Goal: Task Accomplishment & Management: Complete application form

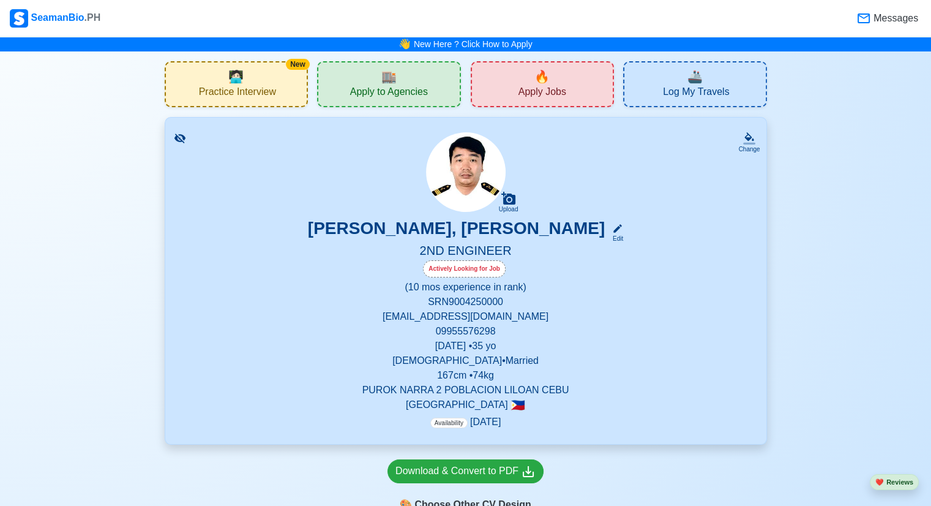
click at [555, 90] on span "Apply Jobs" at bounding box center [543, 93] width 48 height 15
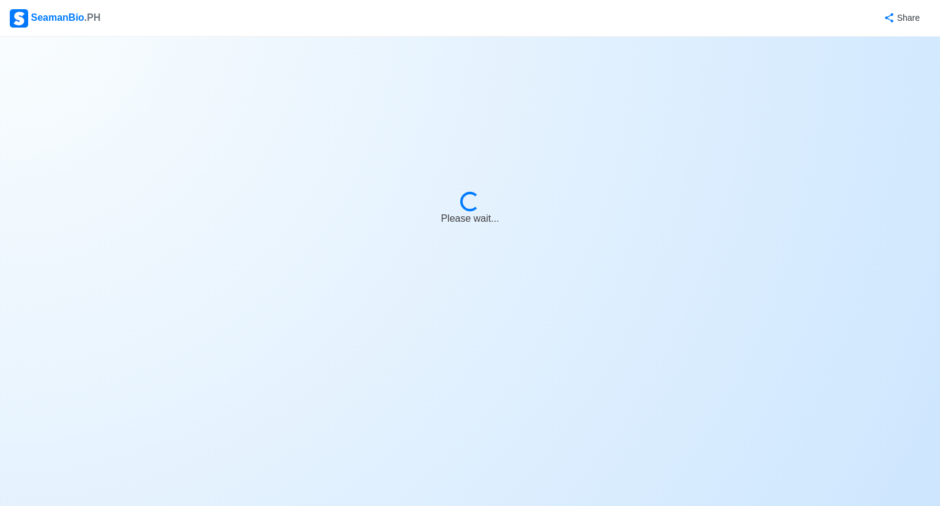
select select "2nd Engineer"
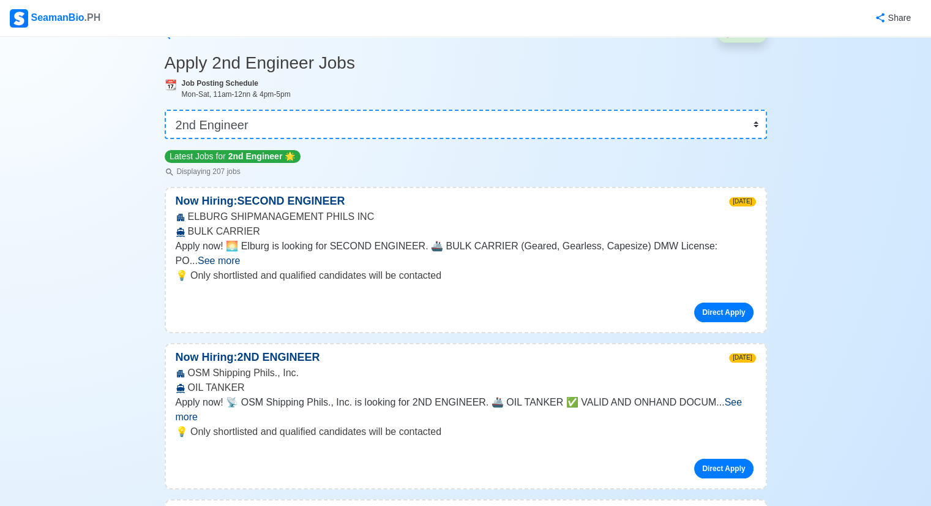
scroll to position [61, 0]
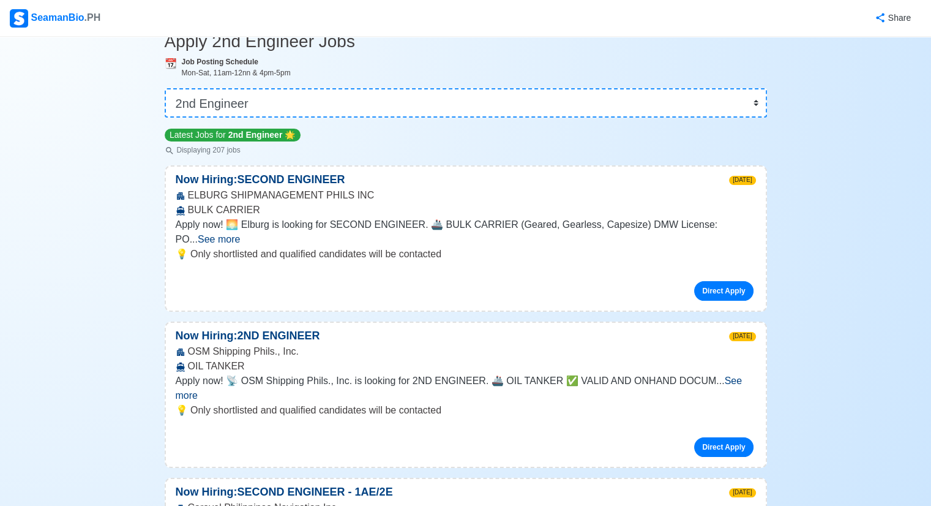
click at [240, 234] on span "See more" at bounding box center [219, 239] width 42 height 10
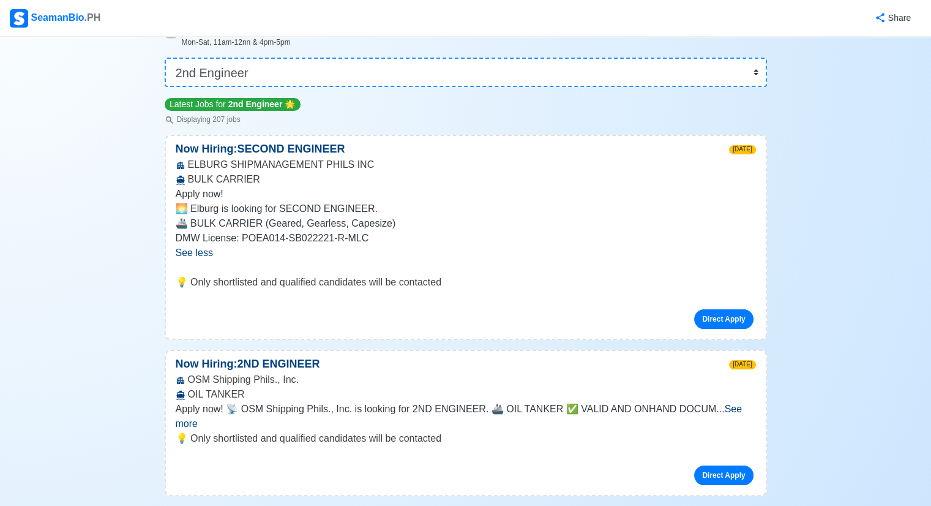
scroll to position [0, 0]
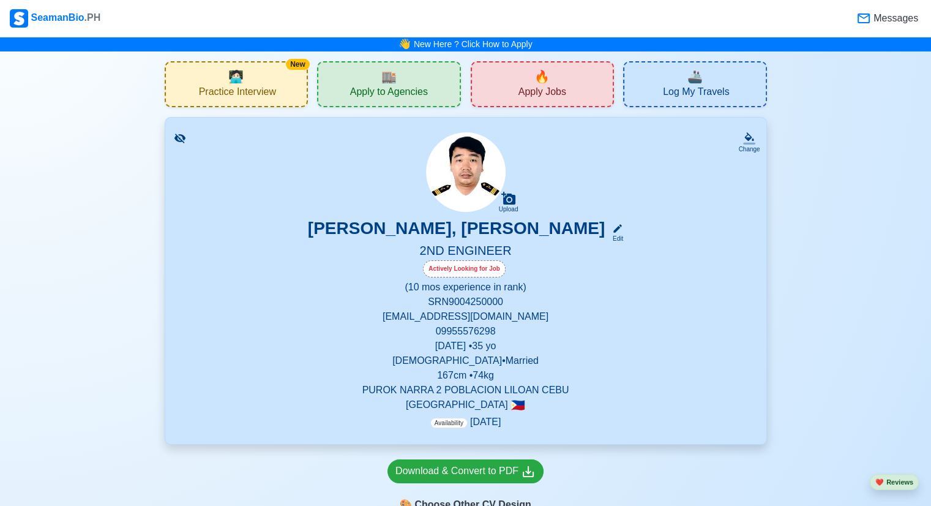
click at [362, 86] on span "Apply to Agencies" at bounding box center [389, 93] width 78 height 15
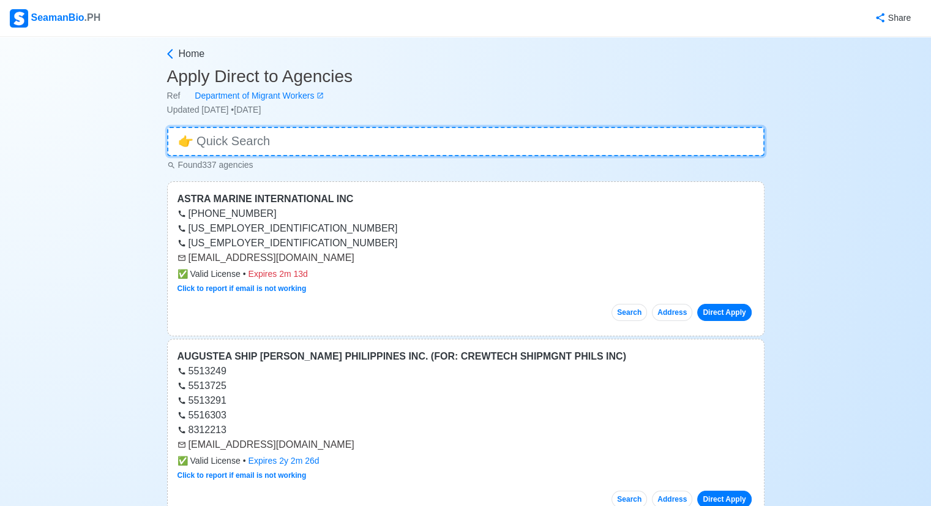
click at [258, 143] on input at bounding box center [466, 141] width 598 height 29
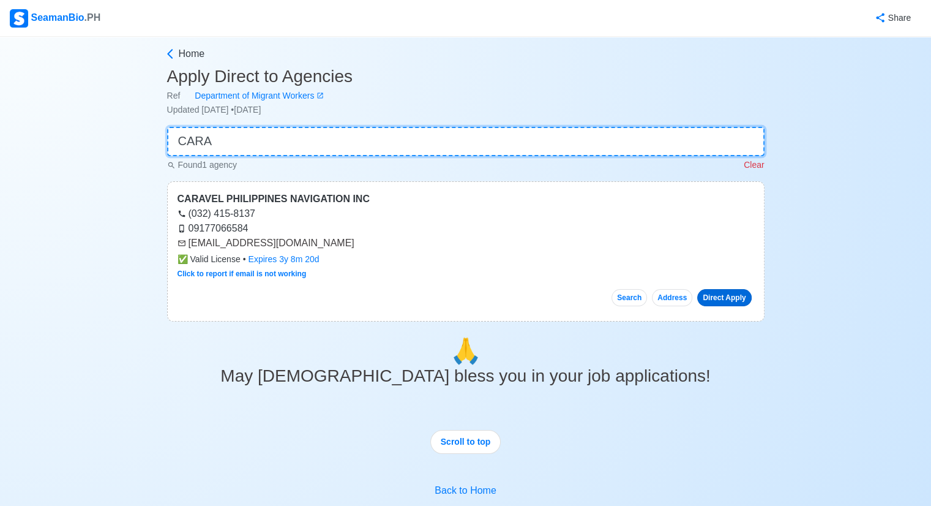
type input "CARA"
click at [715, 302] on link "Direct Apply" at bounding box center [724, 297] width 54 height 17
